Goal: Task Accomplishment & Management: Manage account settings

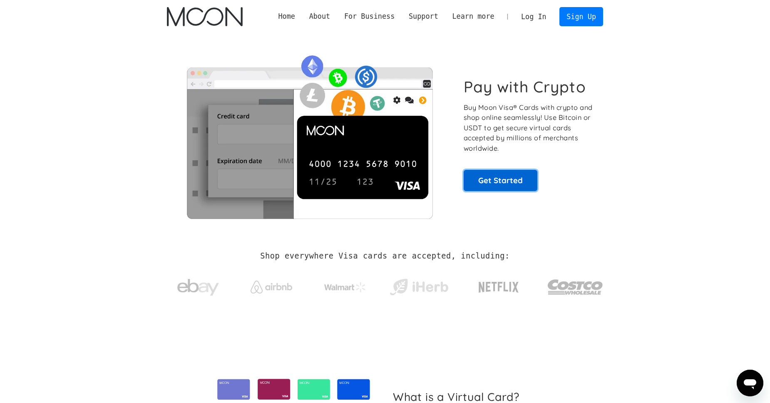
click at [507, 180] on link "Get Started" at bounding box center [501, 180] width 74 height 21
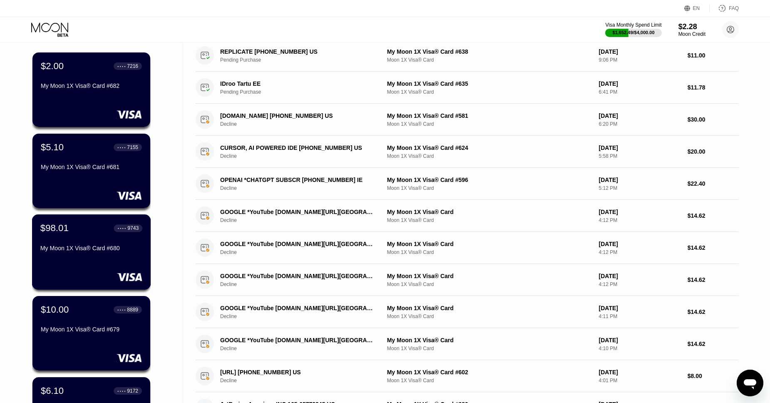
scroll to position [47, 0]
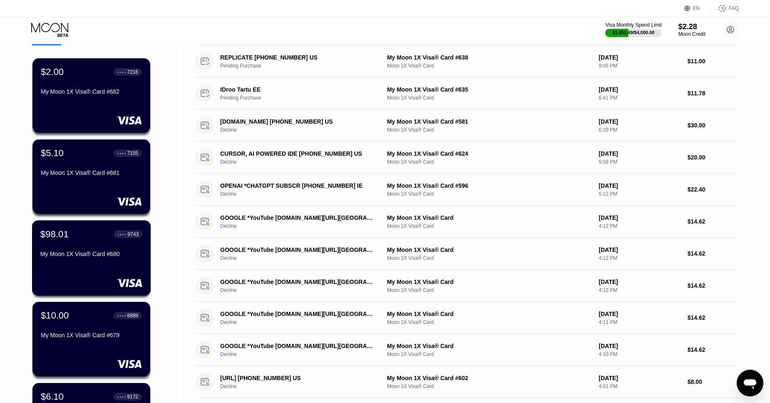
click at [76, 242] on div "$98.01 ● ● ● ● 9743 My Moon 1X Visa® Card #680" at bounding box center [91, 245] width 102 height 32
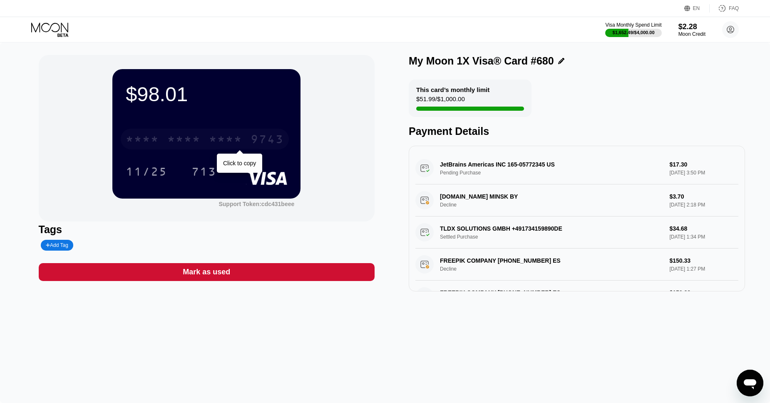
click at [263, 137] on div "9743" at bounding box center [267, 140] width 33 height 13
